Goal: Task Accomplishment & Management: Manage account settings

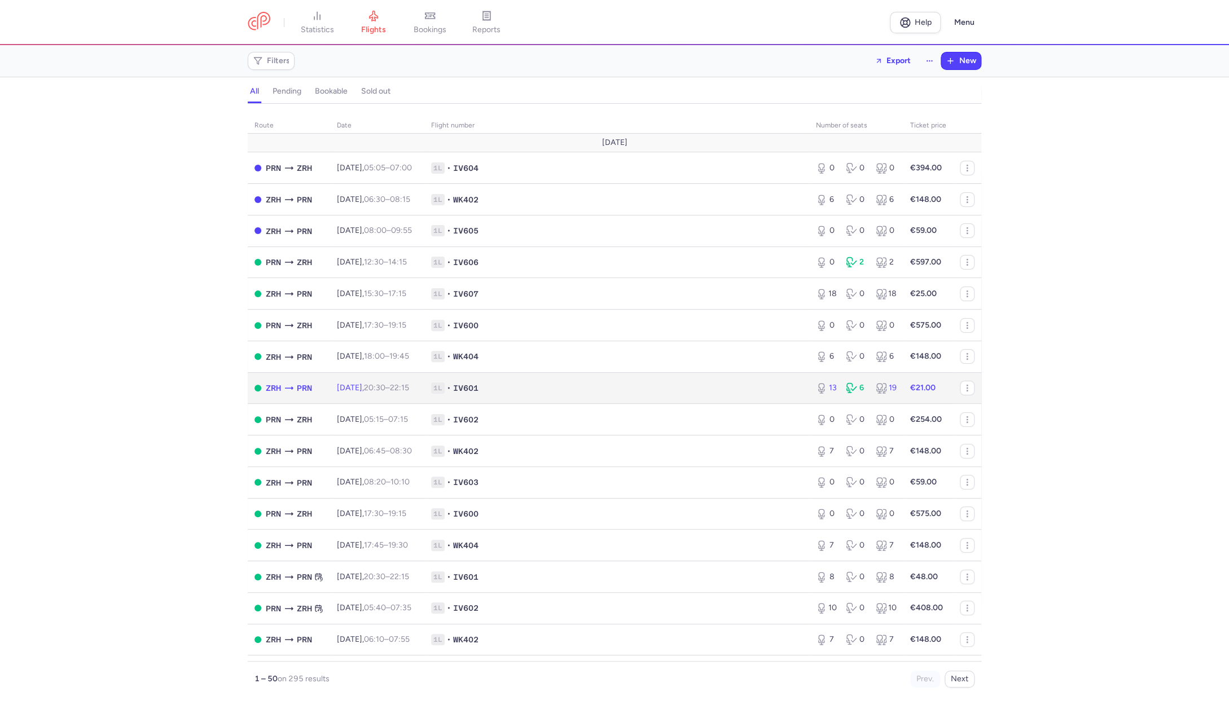
click at [445, 394] on span "1L" at bounding box center [438, 388] width 14 height 11
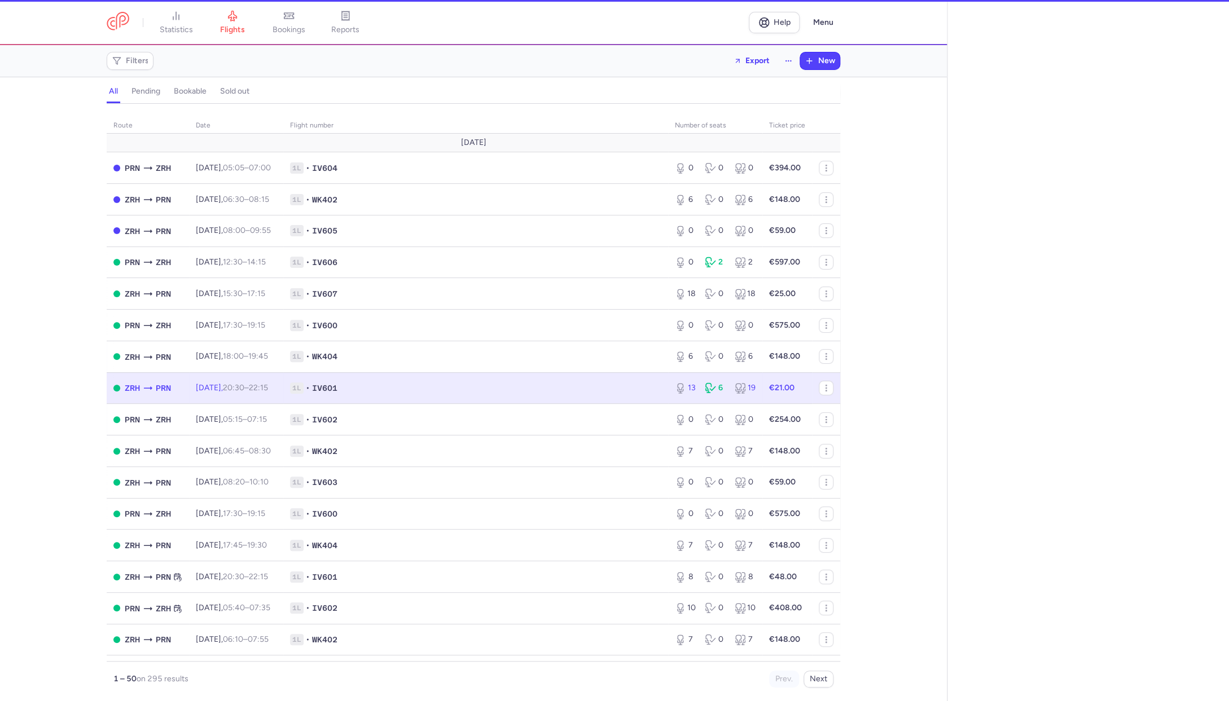
select select "hours"
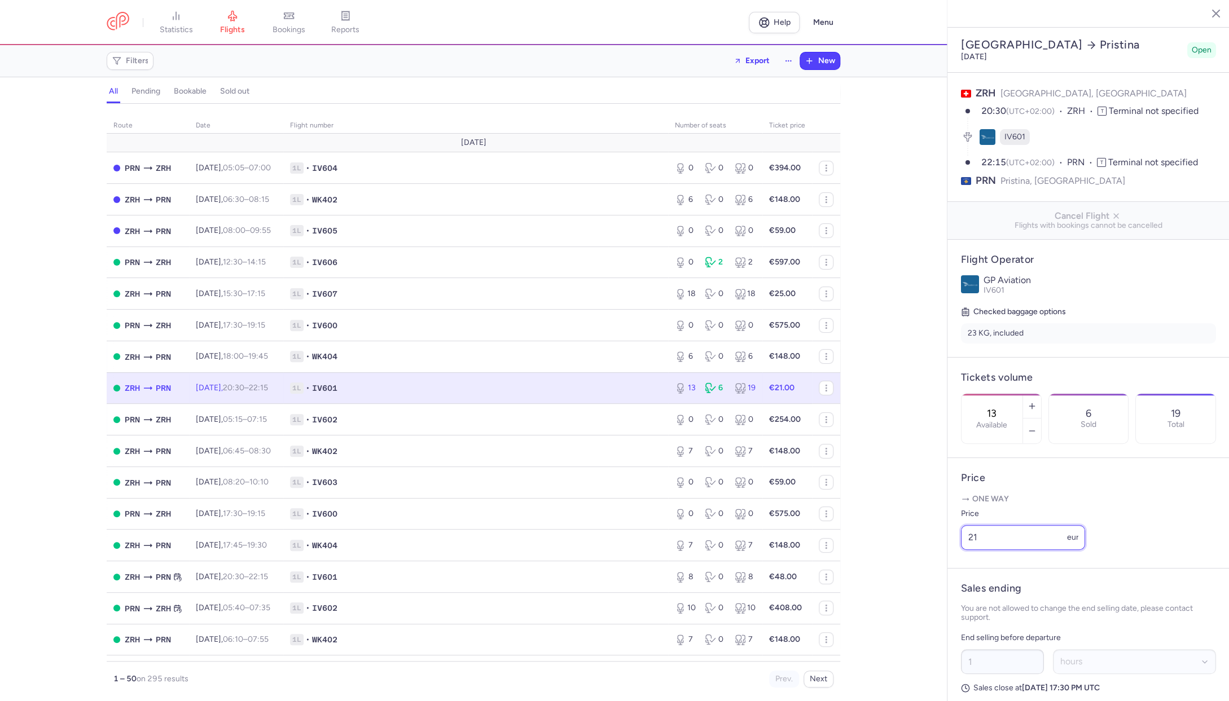
click at [984, 525] on input "21" at bounding box center [1023, 537] width 124 height 25
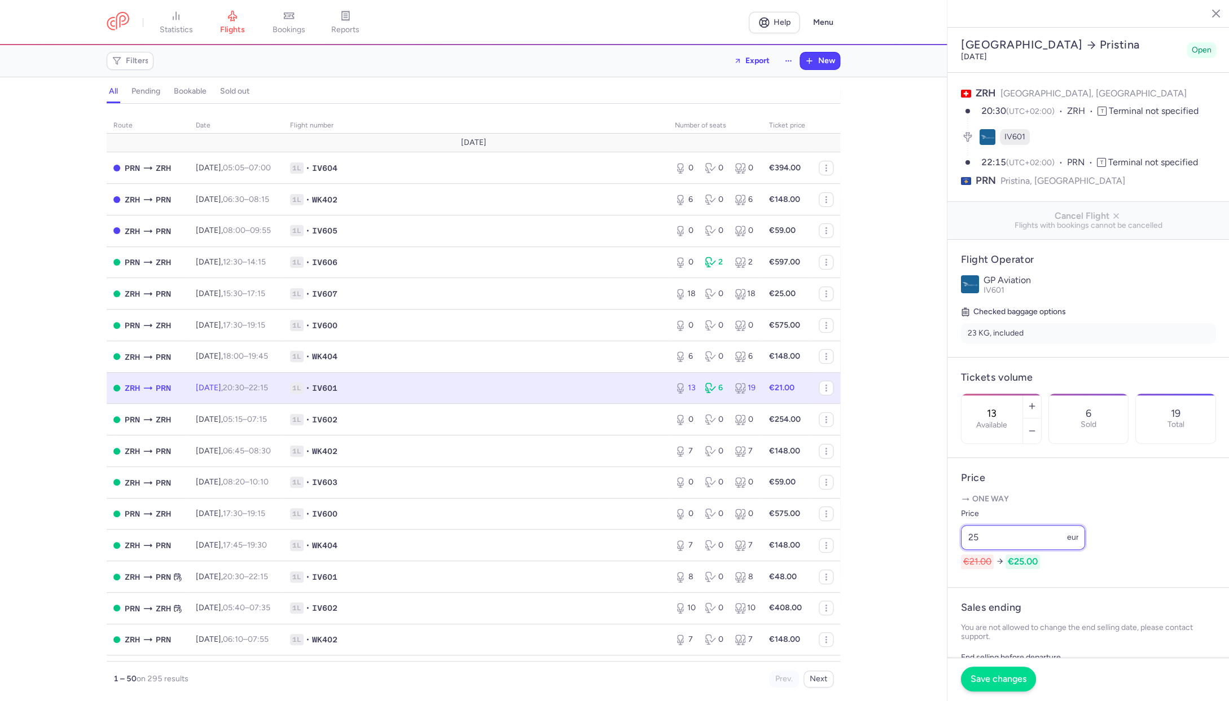
type input "25"
click at [1014, 680] on span "Save changes" at bounding box center [999, 679] width 56 height 10
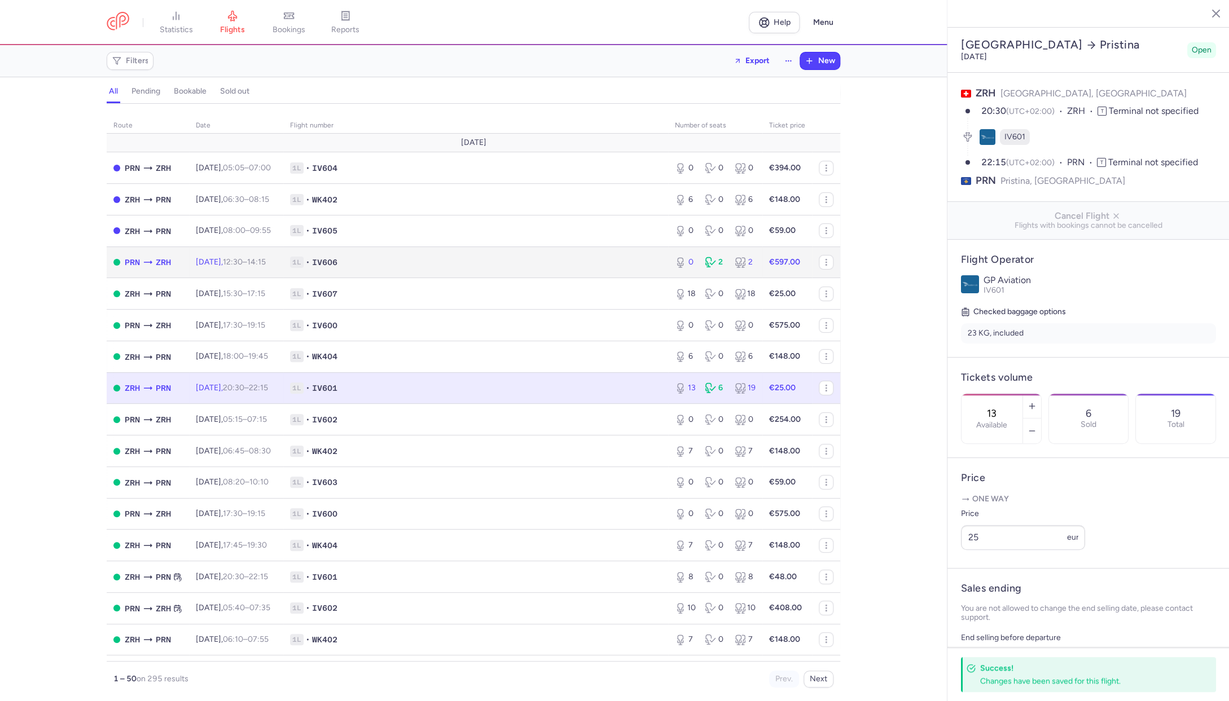
click at [376, 262] on span "1L • IV606" at bounding box center [475, 262] width 371 height 11
type input "0"
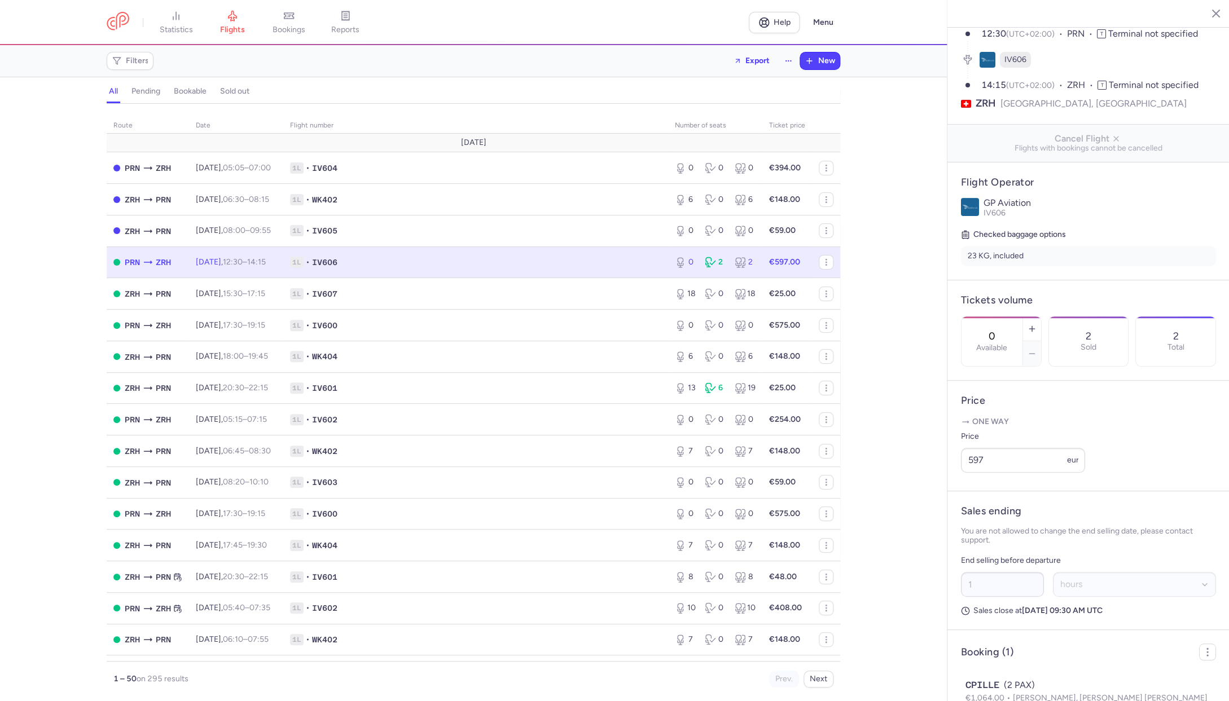
scroll to position [76, 0]
click at [1017, 680] on div "CPILLE (2 PAX)" at bounding box center [1088, 687] width 246 height 14
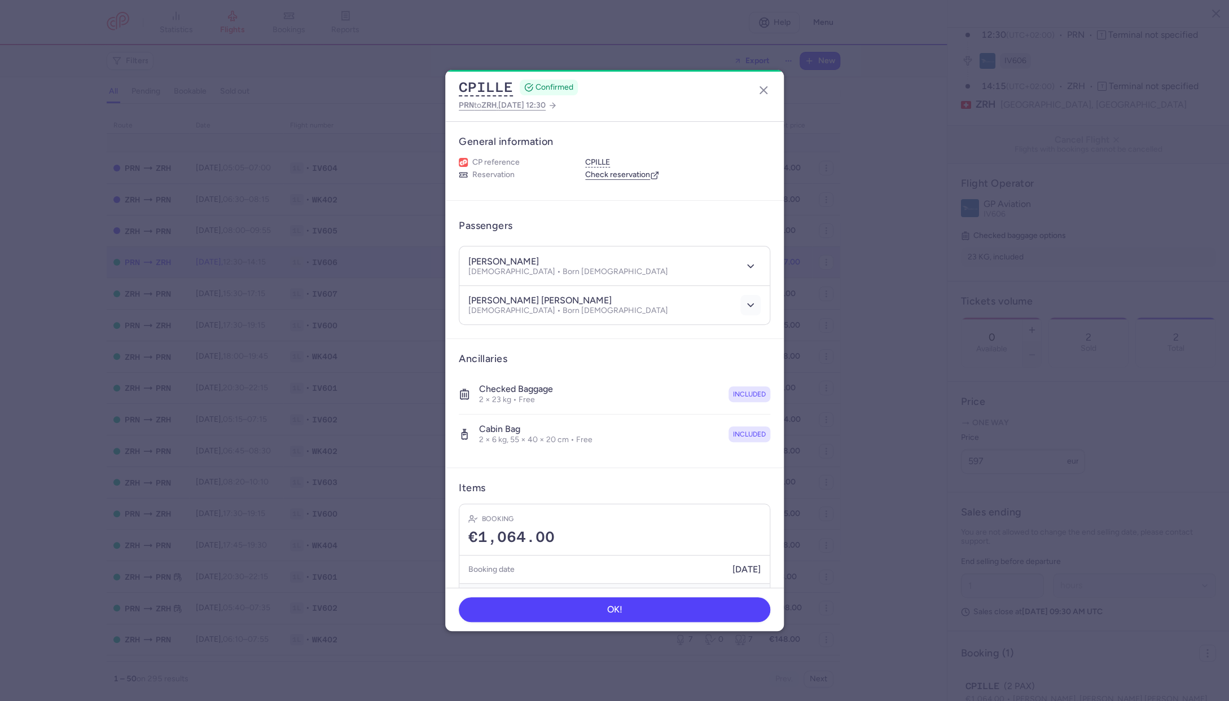
click at [754, 305] on icon "button" at bounding box center [750, 305] width 11 height 11
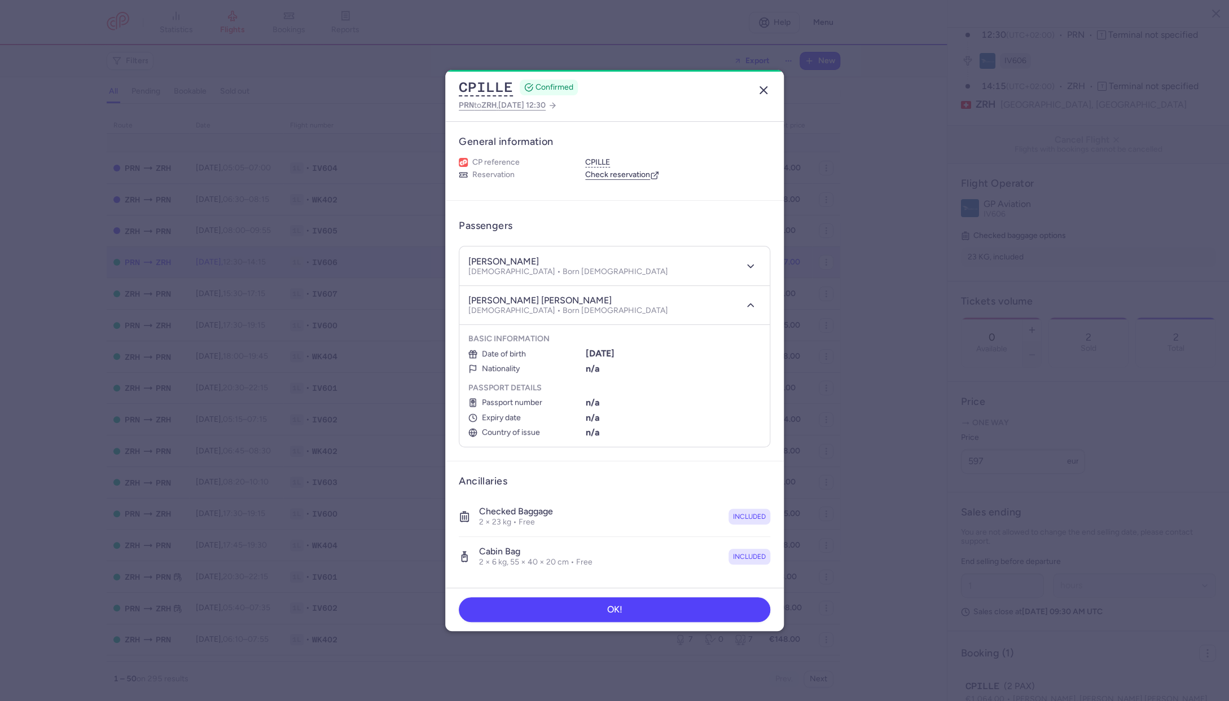
click at [764, 89] on icon "button" at bounding box center [764, 91] width 14 height 14
